Goal: Ask a question

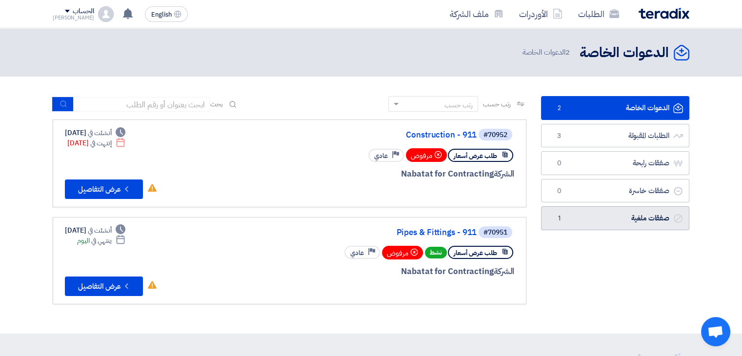
click at [641, 215] on link "صفقات ملغية صفقات ملغية 1" at bounding box center [615, 218] width 148 height 24
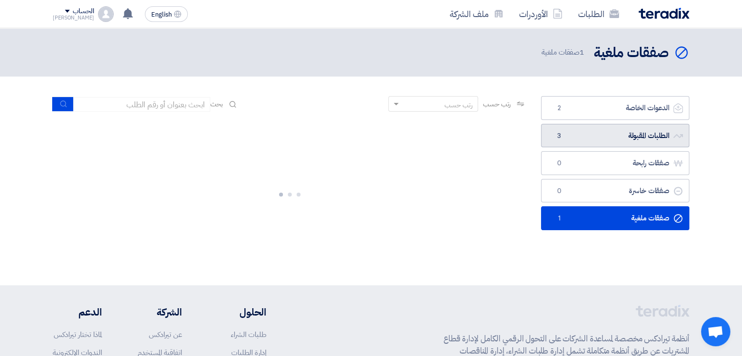
click at [629, 140] on link "الطلبات المقبولة الطلبات المقبولة 3" at bounding box center [615, 136] width 148 height 24
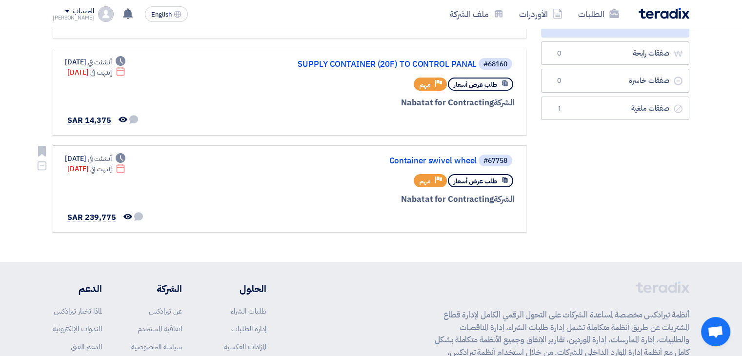
scroll to position [146, 0]
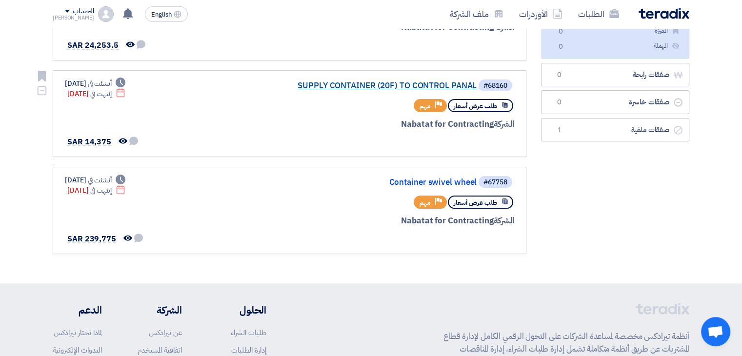
click at [424, 82] on link "SUPPLY CONTAINER (20F) TO CONTROL PANAL" at bounding box center [378, 85] width 195 height 9
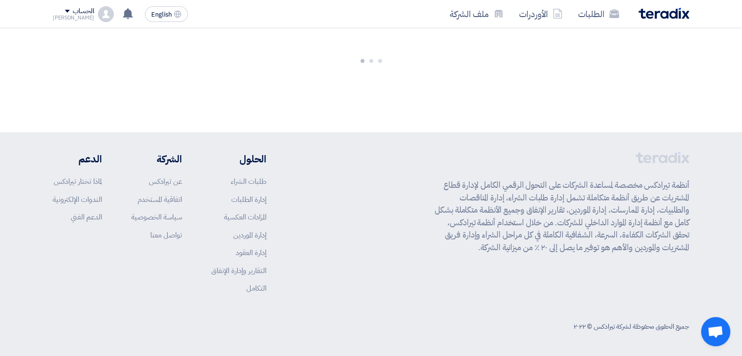
scroll to position [0, 0]
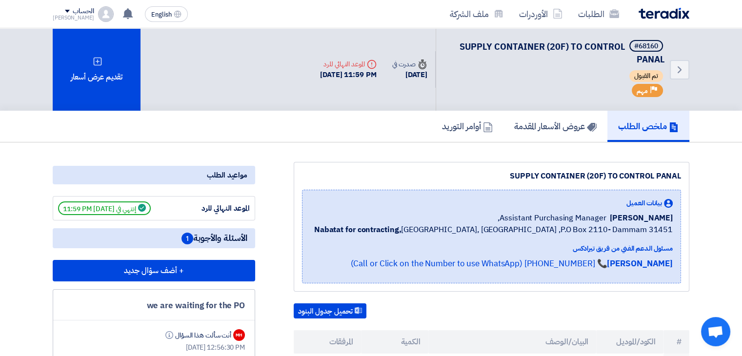
click at [213, 233] on span "الأسئلة والأجوبة 1" at bounding box center [214, 238] width 66 height 12
click at [183, 233] on span "1" at bounding box center [187, 239] width 12 height 12
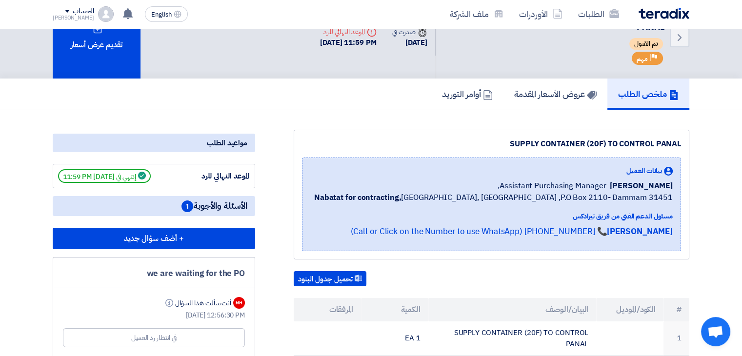
scroll to position [98, 0]
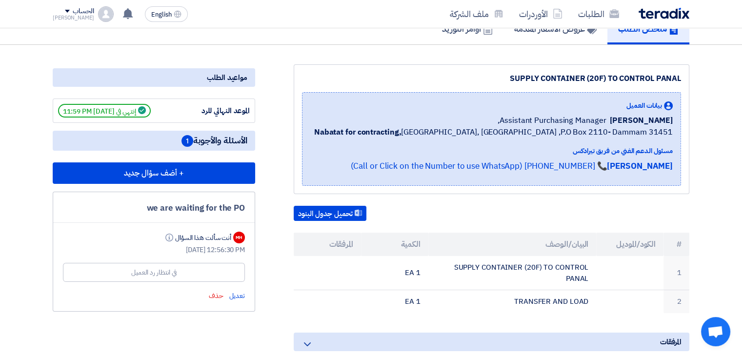
click at [174, 270] on div "في انتظار رد العميل" at bounding box center [153, 272] width 45 height 10
drag, startPoint x: 203, startPoint y: 78, endPoint x: 187, endPoint y: 110, distance: 36.0
click at [204, 78] on div "مواعيد الطلب" at bounding box center [154, 77] width 202 height 19
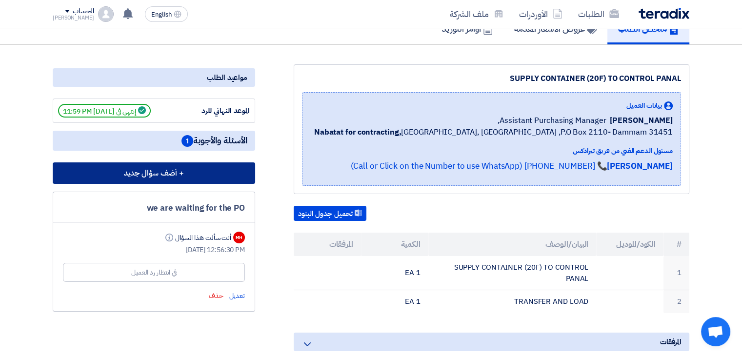
click at [164, 176] on button "+ أضف سؤال جديد" at bounding box center [154, 172] width 202 height 21
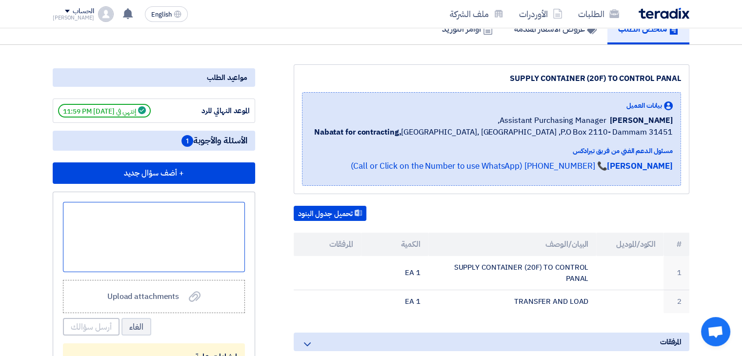
click at [175, 225] on div at bounding box center [154, 237] width 182 height 70
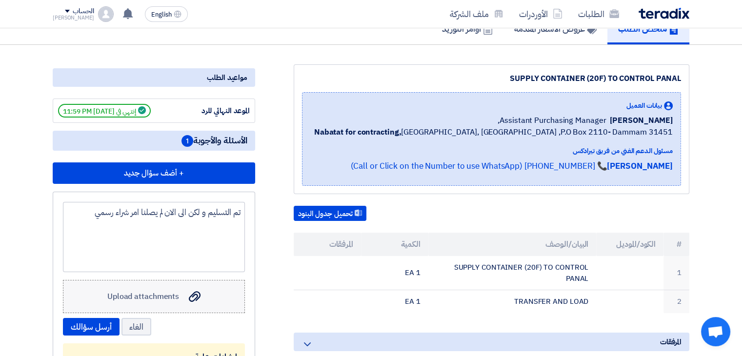
click at [202, 289] on label "Upload attachments Upload attachments" at bounding box center [154, 296] width 182 height 33
click at [0, 0] on input "Upload attachments Upload attachments" at bounding box center [0, 0] width 0 height 0
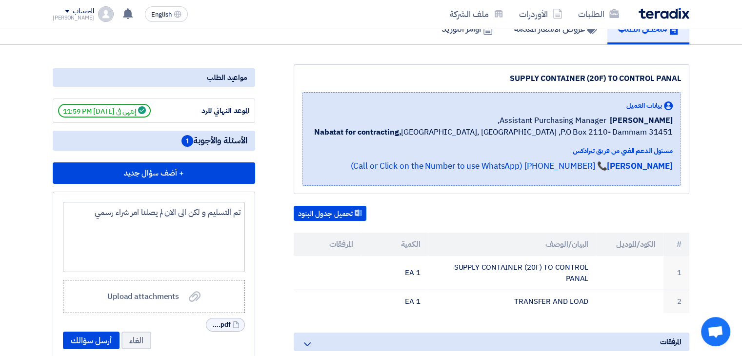
click at [142, 314] on form "تم التسليم و لكن الى الان لم يصلنا امر شراء رسمي Upload attachments Upload atta…" at bounding box center [154, 275] width 182 height 147
click at [142, 306] on label "Upload attachments Upload attachments" at bounding box center [154, 296] width 182 height 33
click at [0, 0] on input "Upload attachments Upload attachments" at bounding box center [0, 0] width 0 height 0
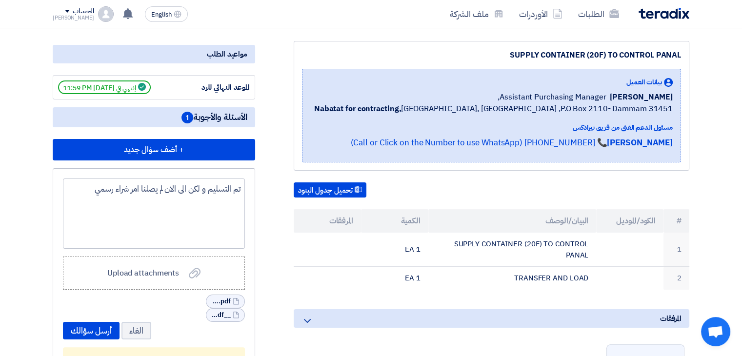
scroll to position [146, 0]
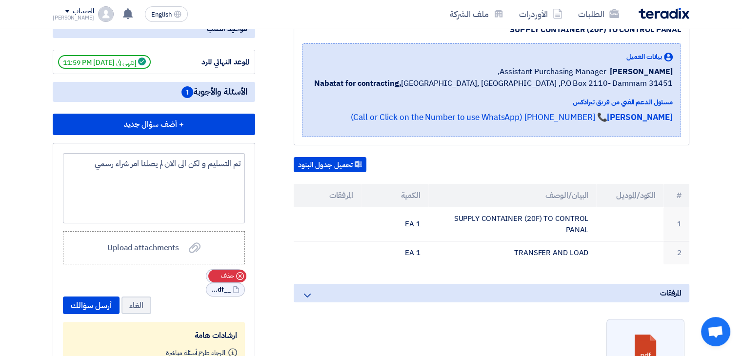
click at [241, 275] on icon "Cancel" at bounding box center [240, 276] width 8 height 8
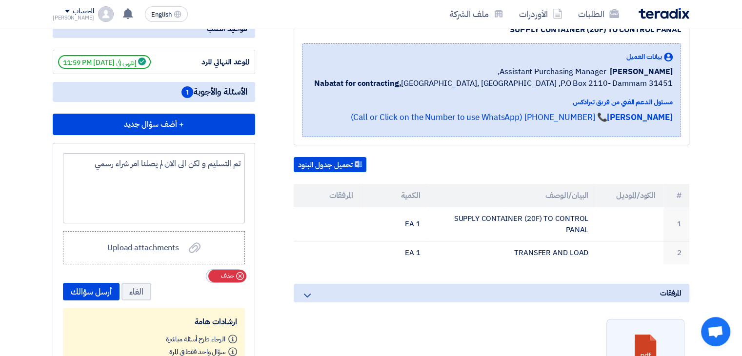
click at [241, 274] on icon "Cancel" at bounding box center [240, 276] width 8 height 8
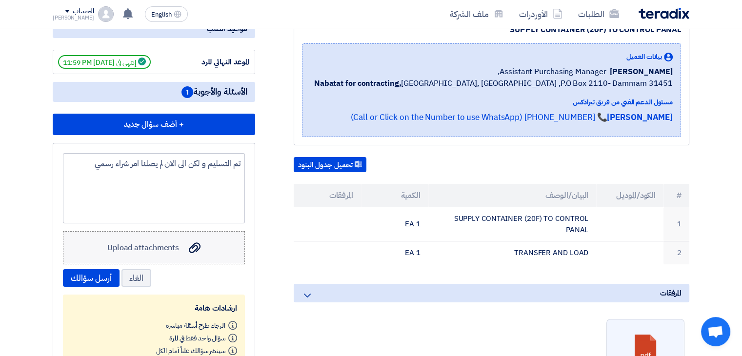
click at [123, 250] on span "Upload attachments" at bounding box center [143, 248] width 72 height 12
click at [0, 0] on input "Upload attachments Upload attachments" at bounding box center [0, 0] width 0 height 0
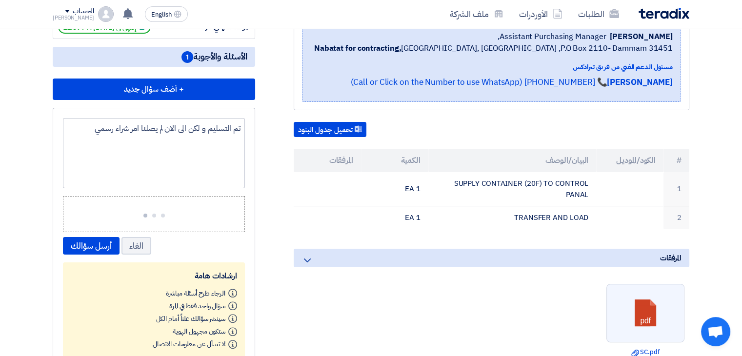
scroll to position [195, 0]
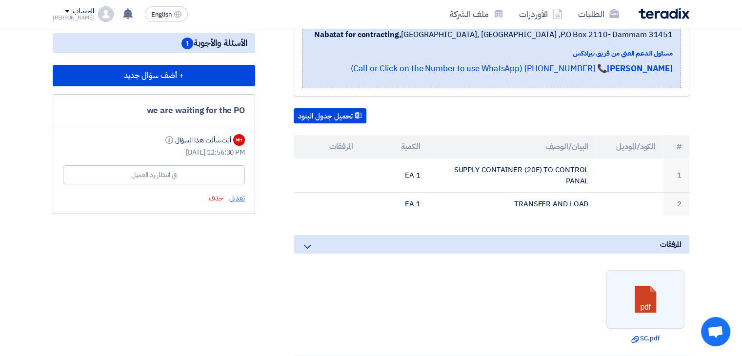
click at [234, 196] on span "تعديل" at bounding box center [237, 198] width 16 height 10
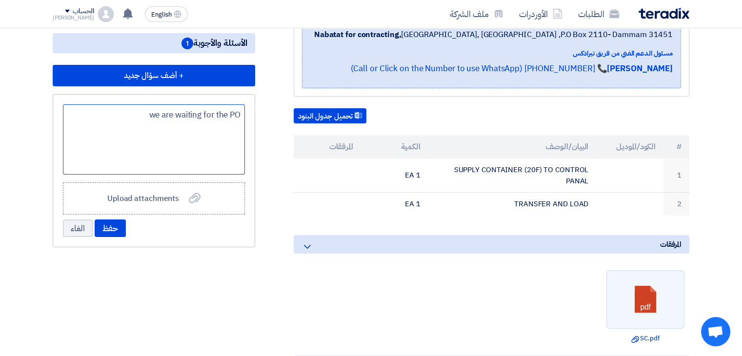
drag, startPoint x: 143, startPoint y: 111, endPoint x: 273, endPoint y: 120, distance: 130.6
click at [273, 120] on div "SUPPLY CONTAINER (20F) TO CONTROL PANAL بيانات العميل Mirghani Ali Assistant Pu…" at bounding box center [370, 232] width 651 height 530
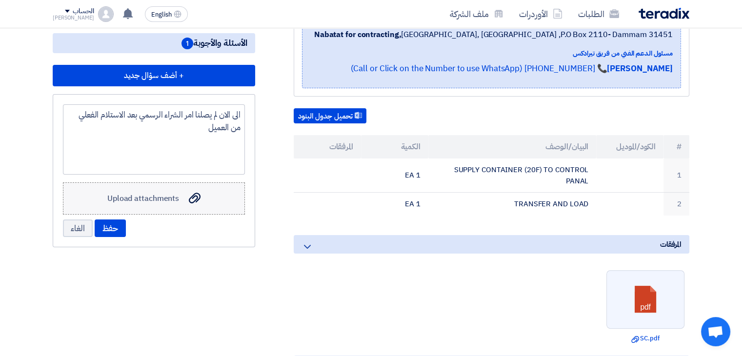
click at [107, 193] on span "Upload attachments" at bounding box center [143, 199] width 72 height 12
click at [0, 0] on input "Upload attachments Upload attachments" at bounding box center [0, 0] width 0 height 0
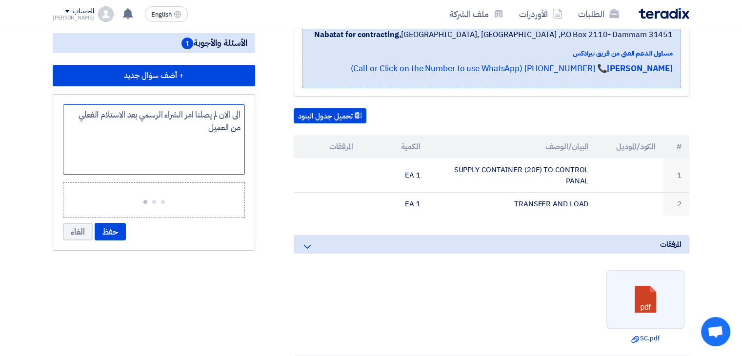
click at [199, 129] on div "الى الان لم يصلنا امر الشراء الرسمي بعد الاستلام الفعلي من العميل" at bounding box center [154, 139] width 182 height 70
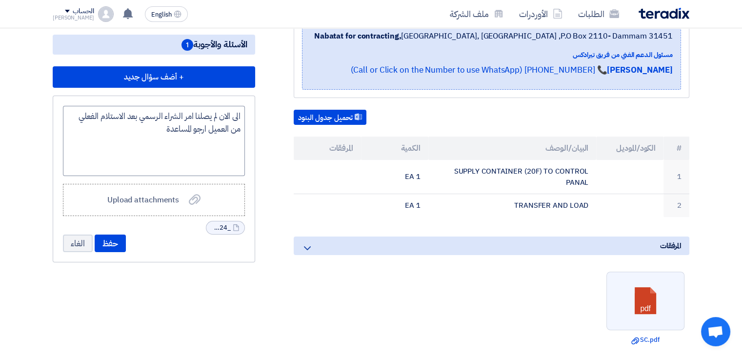
scroll to position [195, 0]
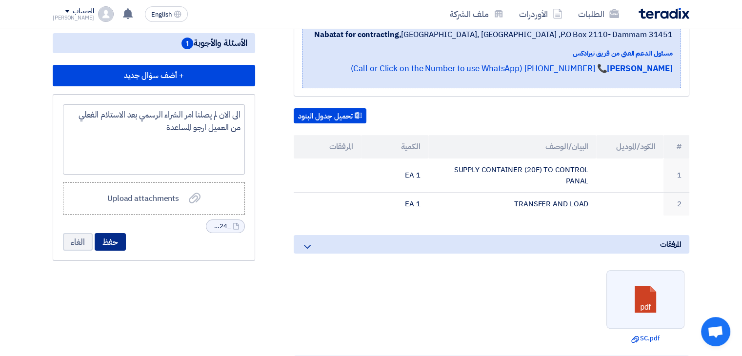
click at [111, 242] on button "حفظ" at bounding box center [110, 242] width 31 height 18
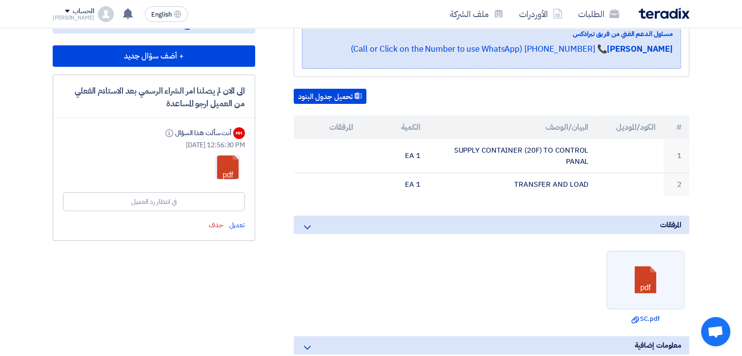
scroll to position [146, 0]
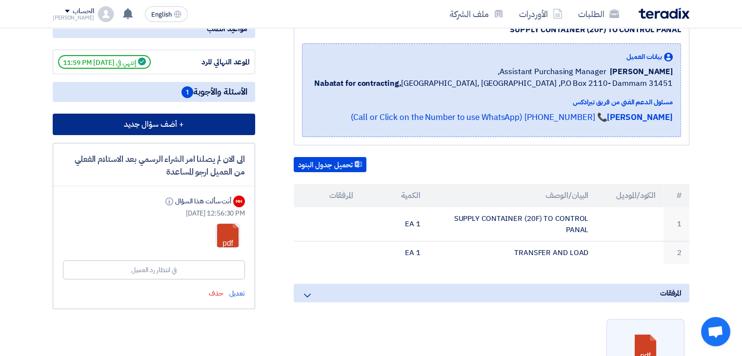
click at [140, 124] on button "+ أضف سؤال جديد" at bounding box center [154, 124] width 202 height 21
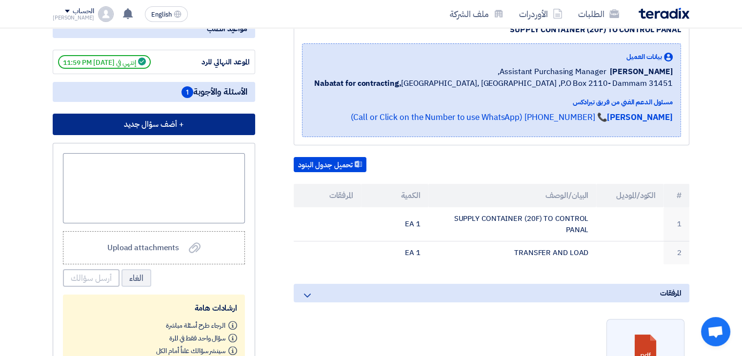
scroll to position [244, 0]
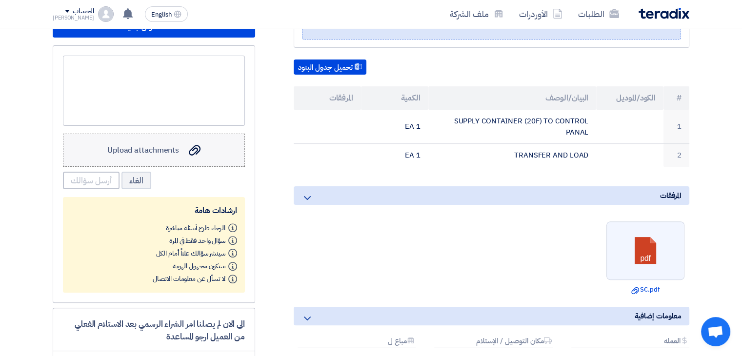
click at [181, 160] on label "Upload attachments Upload attachments" at bounding box center [154, 150] width 182 height 33
click at [0, 0] on input "Upload attachments Upload attachments" at bounding box center [0, 0] width 0 height 0
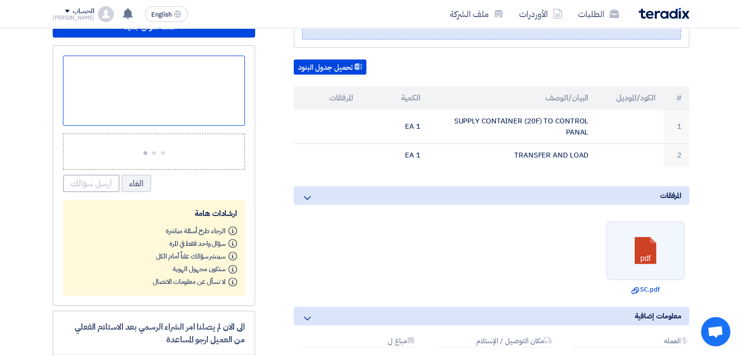
click at [149, 93] on div at bounding box center [154, 91] width 182 height 70
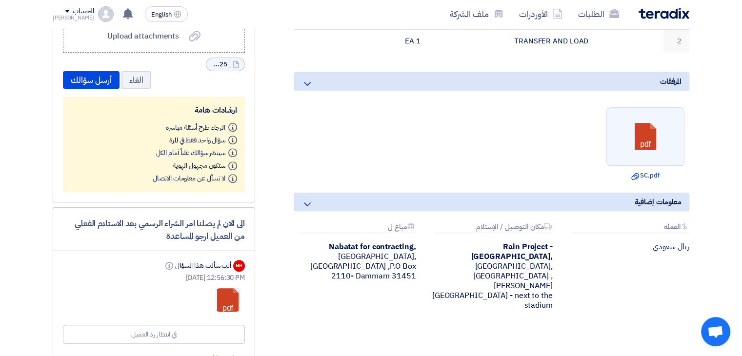
scroll to position [341, 0]
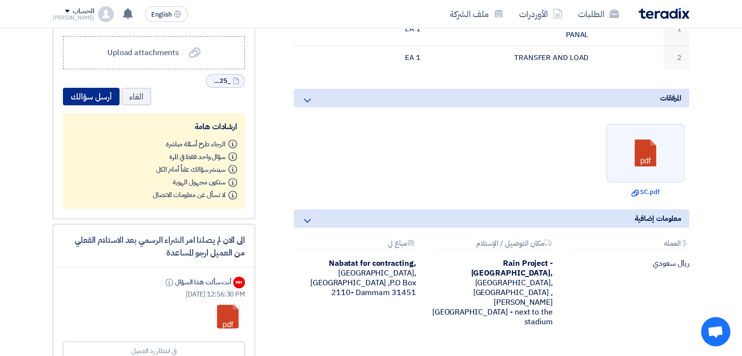
click at [86, 98] on button "أرسل سؤالك" at bounding box center [91, 97] width 57 height 18
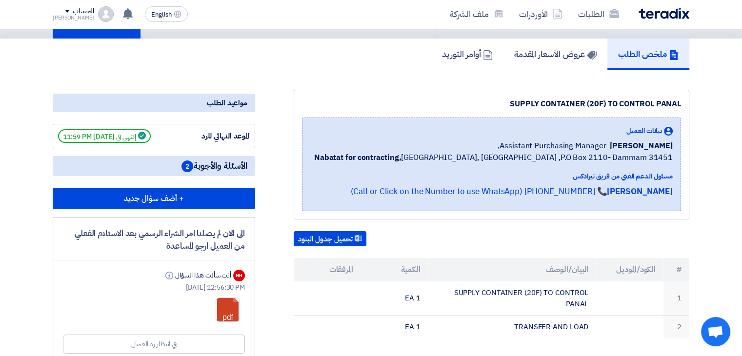
scroll to position [0, 0]
